Goal: Information Seeking & Learning: Learn about a topic

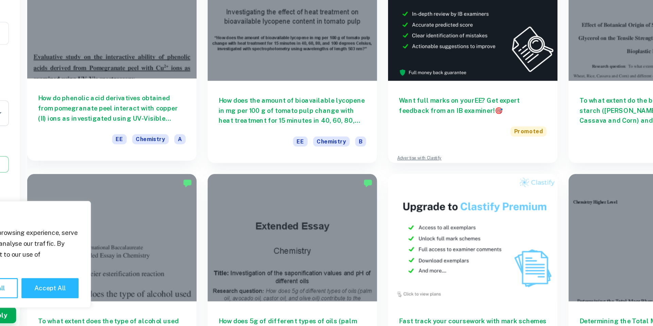
scroll to position [41, 0]
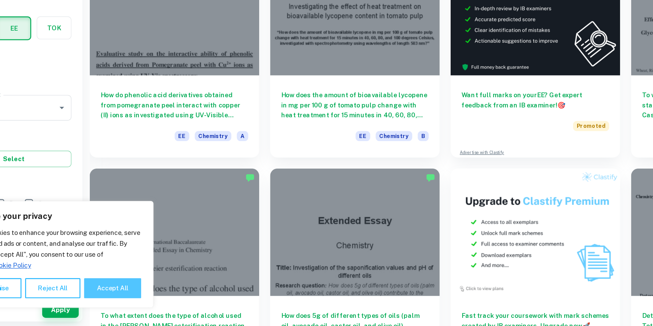
click at [118, 300] on button "Accept All" at bounding box center [132, 297] width 42 height 15
checkbox input "true"
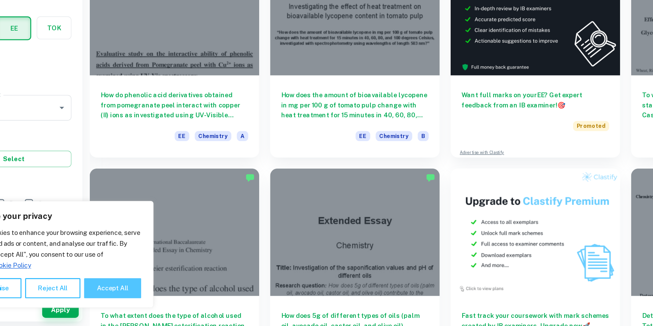
checkbox input "true"
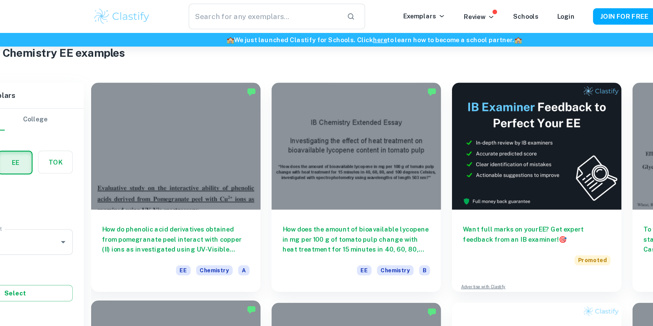
scroll to position [17, 0]
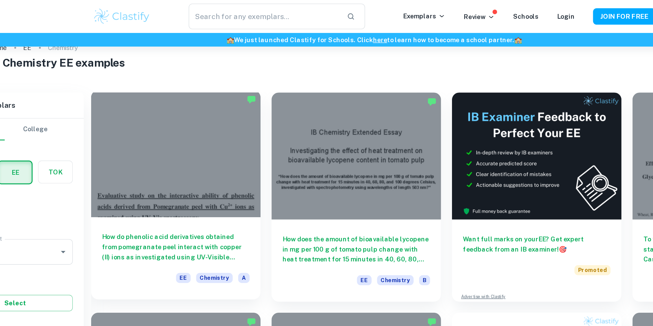
click at [192, 185] on h6 "How do phenolic acid derivatives obtained from pomegranate peel interact with c…" at bounding box center [179, 184] width 110 height 22
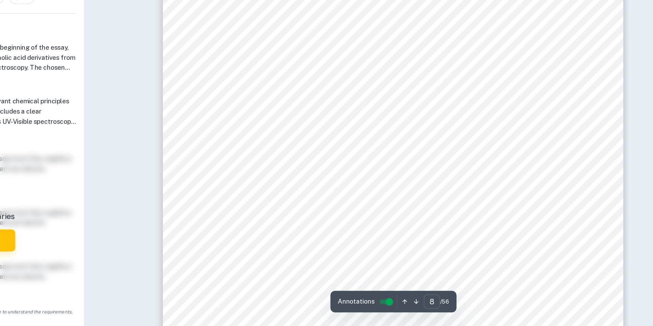
scroll to position [3501, 0]
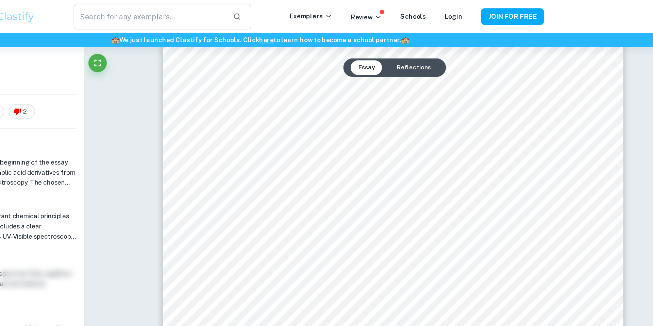
type input "1"
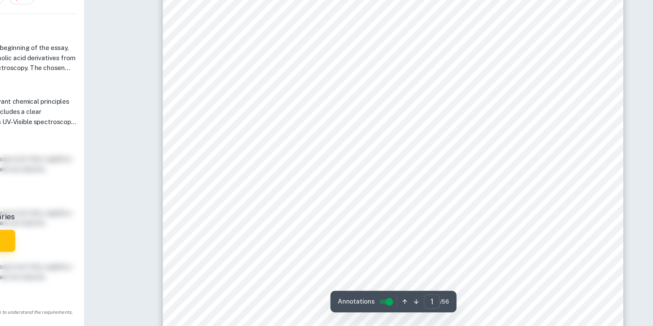
scroll to position [11, 0]
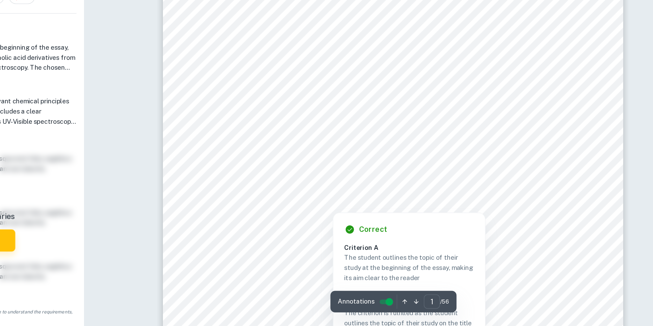
click at [368, 212] on div at bounding box center [424, 216] width 252 height 23
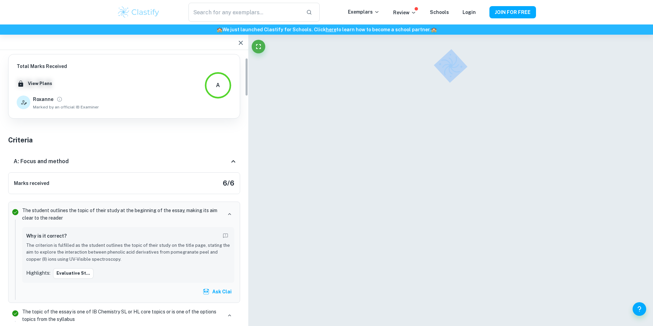
scroll to position [26, 0]
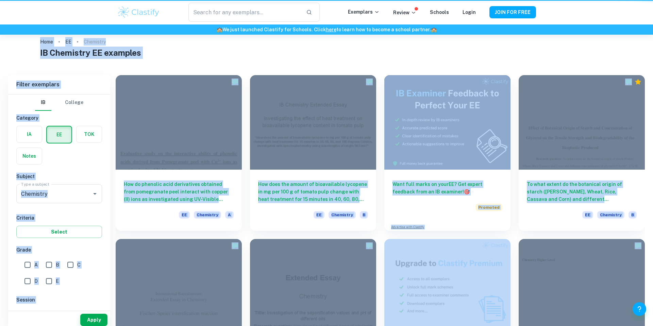
scroll to position [17, 0]
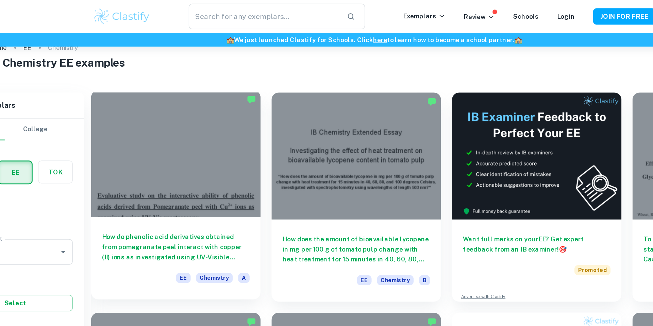
click at [175, 177] on h6 "How do phenolic acid derivatives obtained from pomegranate peel interact with c…" at bounding box center [179, 184] width 110 height 22
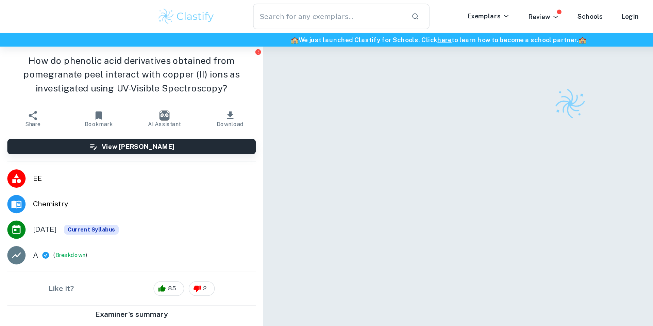
click at [36, 37] on div "How do phenolic acid derivatives obtained from pomegranate peel interact with c…" at bounding box center [98, 57] width 196 height 44
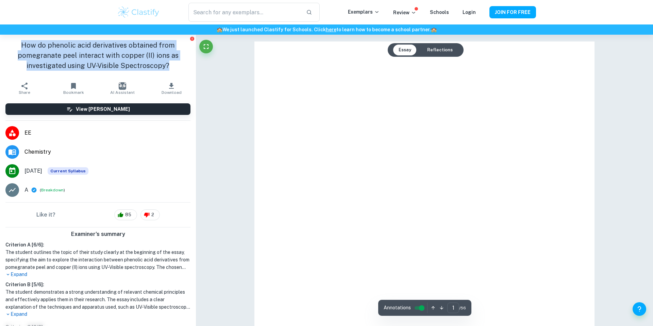
drag, startPoint x: 35, startPoint y: 46, endPoint x: 180, endPoint y: 71, distance: 147.0
click at [180, 71] on div "How do phenolic acid derivatives obtained from pomegranate peel interact with c…" at bounding box center [98, 57] width 196 height 44
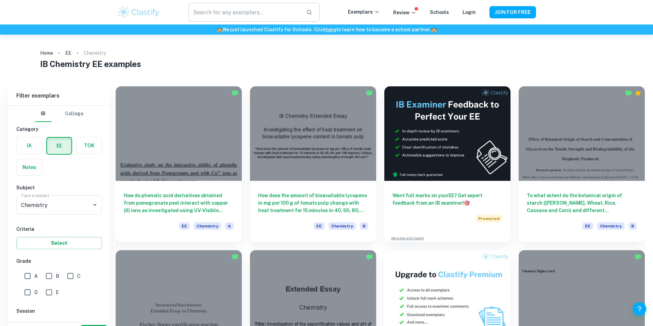
scroll to position [17, 0]
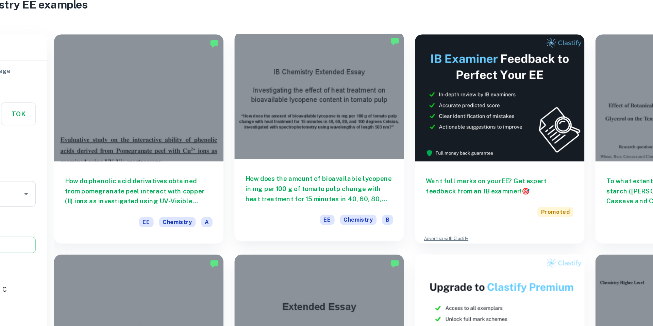
click at [311, 178] on h6 "How does the amount of bioavailable lycopene in mg per 100 g of tomato pulp cha…" at bounding box center [313, 184] width 110 height 22
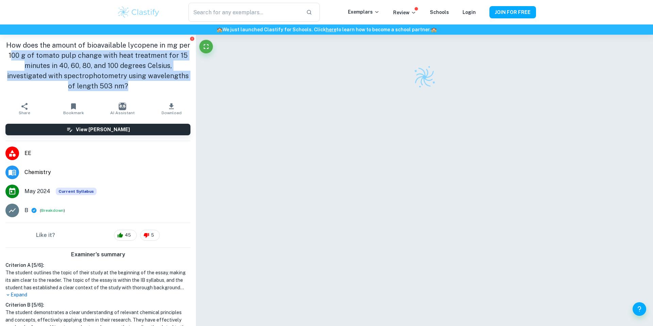
drag, startPoint x: 116, startPoint y: 78, endPoint x: 7, endPoint y: 44, distance: 113.6
click at [7, 44] on h1 "How does the amount of bioavailable lycopene in mg per 100 g of tomato pulp cha…" at bounding box center [97, 65] width 185 height 51
